Goal: Information Seeking & Learning: Learn about a topic

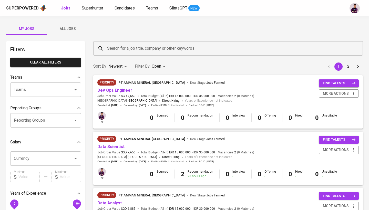
click at [97, 4] on div "Superpowered Jobs Superhunter Candidates Teams GlintsGPT NEW" at bounding box center [184, 8] width 369 height 16
click at [97, 10] on span "Superhunter" at bounding box center [93, 8] width 22 height 5
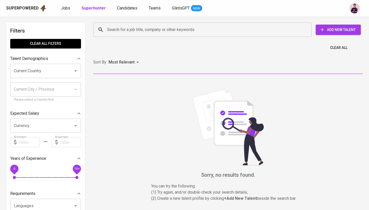
click at [124, 27] on input "Search for a job title, company or other keywords" at bounding box center [204, 30] width 196 height 10
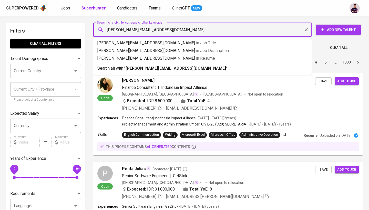
type input "[PERSON_NAME][EMAIL_ADDRESS][DOMAIN_NAME]"
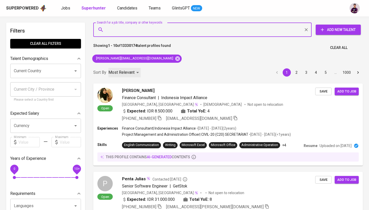
click at [135, 68] on div "Most Relevant" at bounding box center [124, 72] width 32 height 9
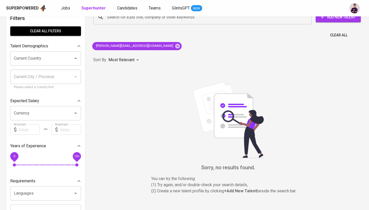
click at [200, 42] on div "Search for a job title, company or other keywords Search for a job title, compa…" at bounding box center [228, 107] width 276 height 201
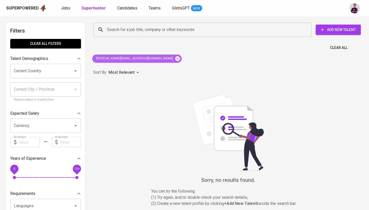
click at [175, 58] on icon at bounding box center [177, 58] width 5 height 5
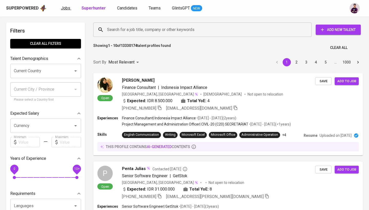
click at [64, 11] on div "Superpowered Jobs Superhunter Candidates Teams GlintsGPT NEW" at bounding box center [176, 8] width 340 height 8
click at [64, 8] on span "Jobs" at bounding box center [65, 8] width 9 height 5
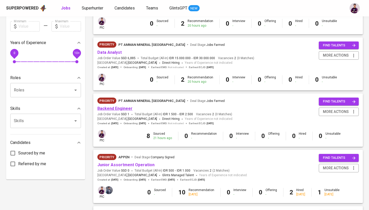
scroll to position [151, 0]
click at [118, 106] on link "Backend Engineer" at bounding box center [114, 108] width 35 height 5
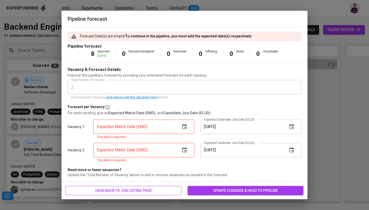
click at [152, 193] on span "head back to job listing page" at bounding box center [124, 190] width 108 height 6
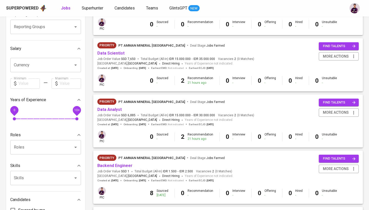
scroll to position [93, 0]
